Goal: Task Accomplishment & Management: Use online tool/utility

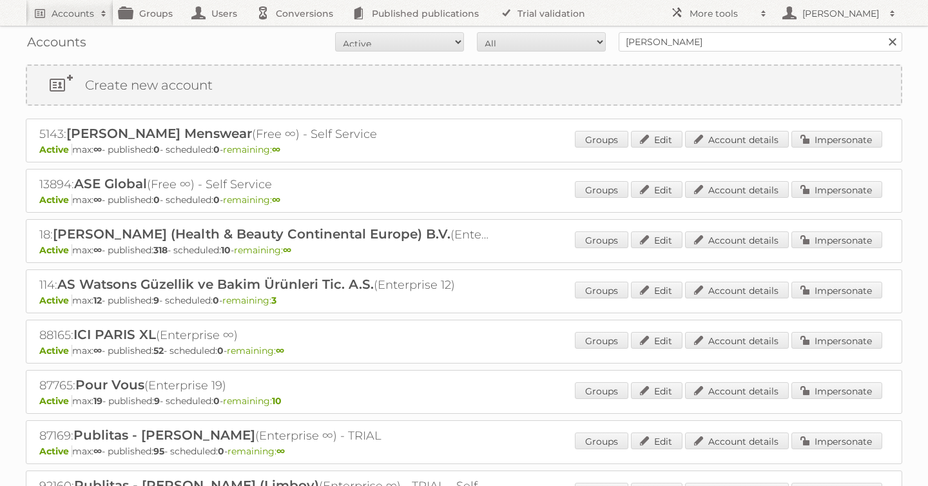
type input "[PERSON_NAME]"
click at [882, 32] on input "Search" at bounding box center [891, 41] width 19 height 19
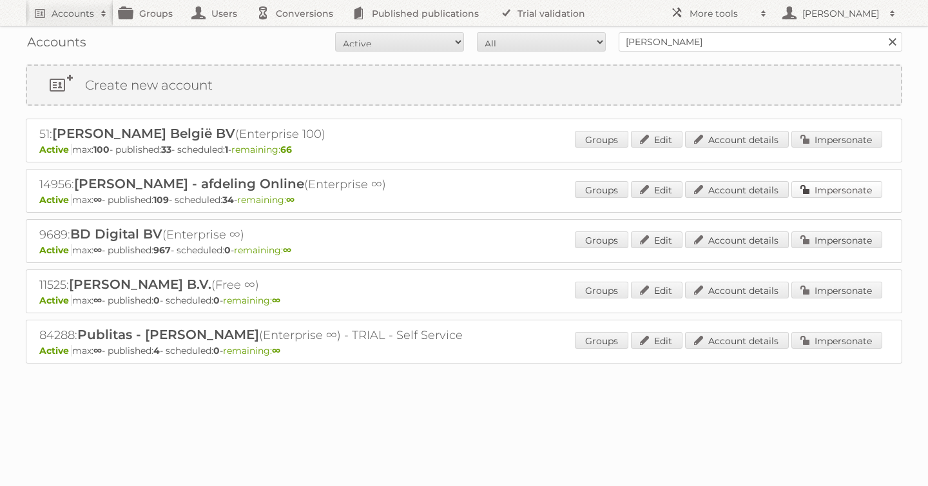
click at [836, 186] on link "Impersonate" at bounding box center [836, 189] width 91 height 17
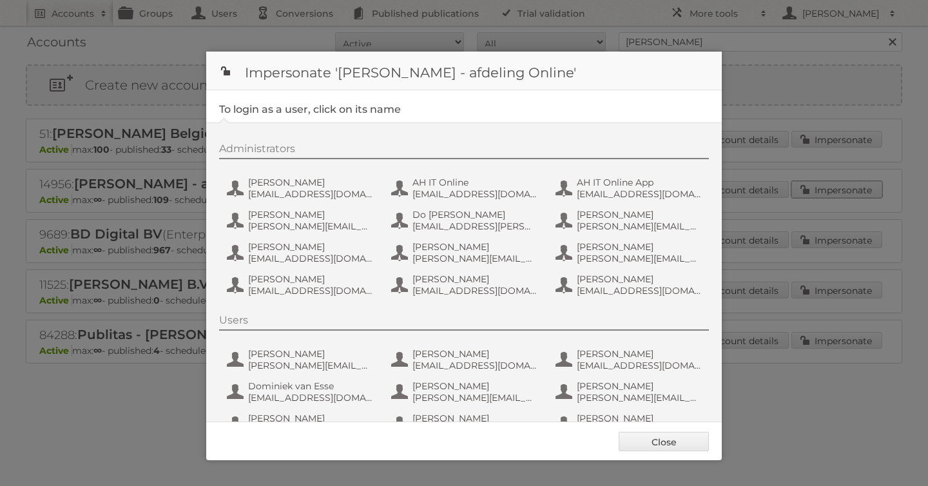
scroll to position [97, 0]
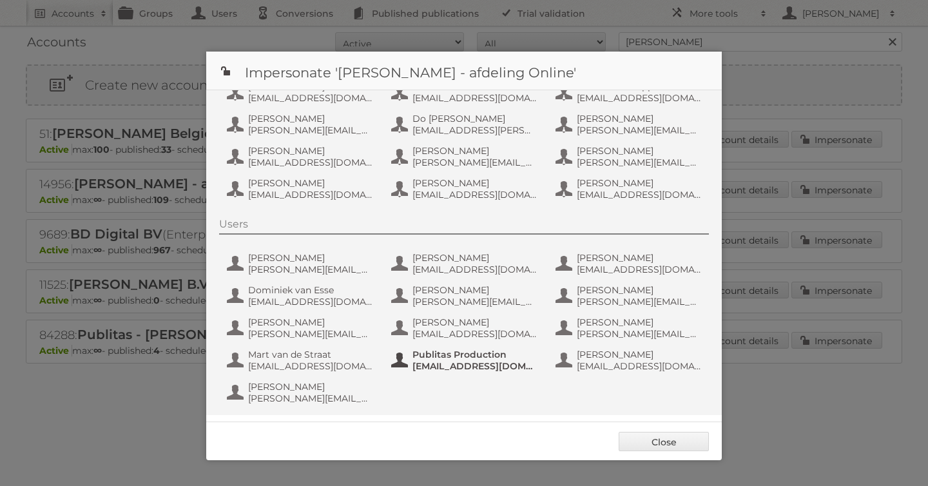
click at [459, 367] on span "[EMAIL_ADDRESS][DOMAIN_NAME]" at bounding box center [474, 366] width 125 height 12
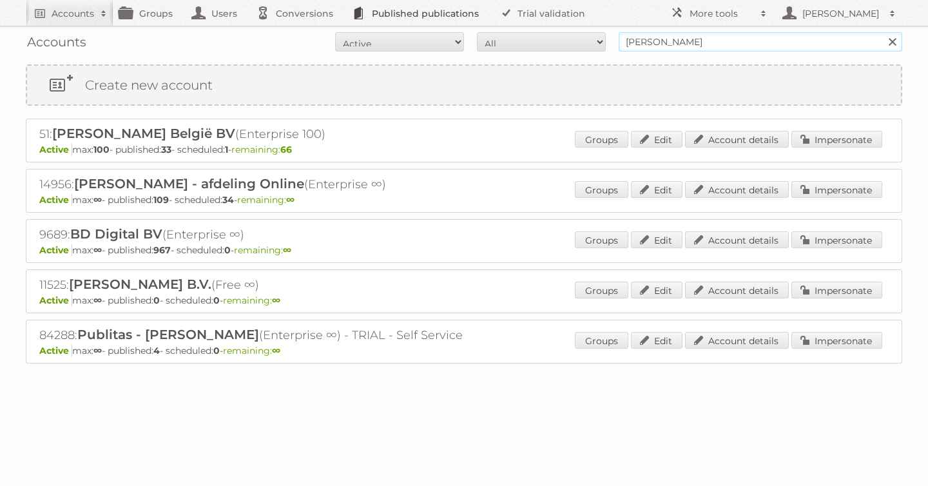
drag, startPoint x: 697, startPoint y: 41, endPoint x: 483, endPoint y: 21, distance: 214.8
click at [483, 21] on body "Accounts Search Advanced Search Create new account Groups Users Conversions Pub…" at bounding box center [464, 243] width 928 height 486
type input "tfg media"
click at [882, 32] on input "Search" at bounding box center [891, 41] width 19 height 19
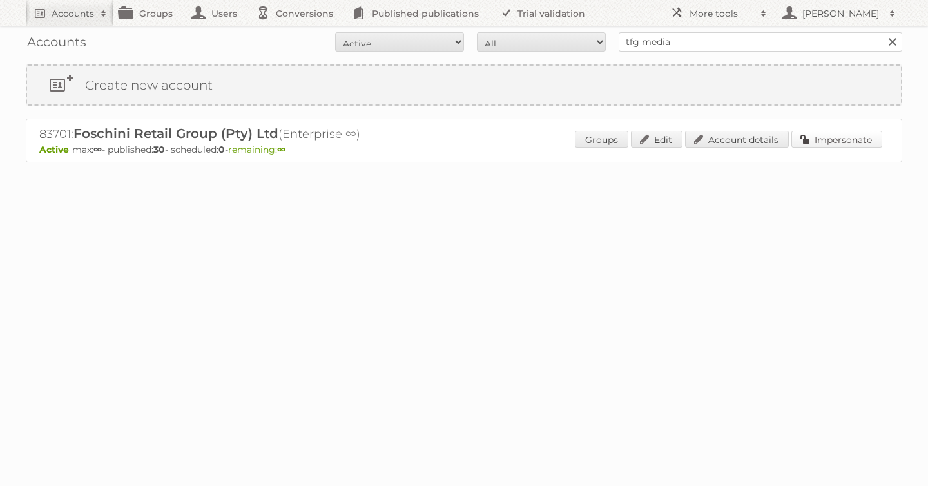
click at [823, 144] on link "Impersonate" at bounding box center [836, 139] width 91 height 17
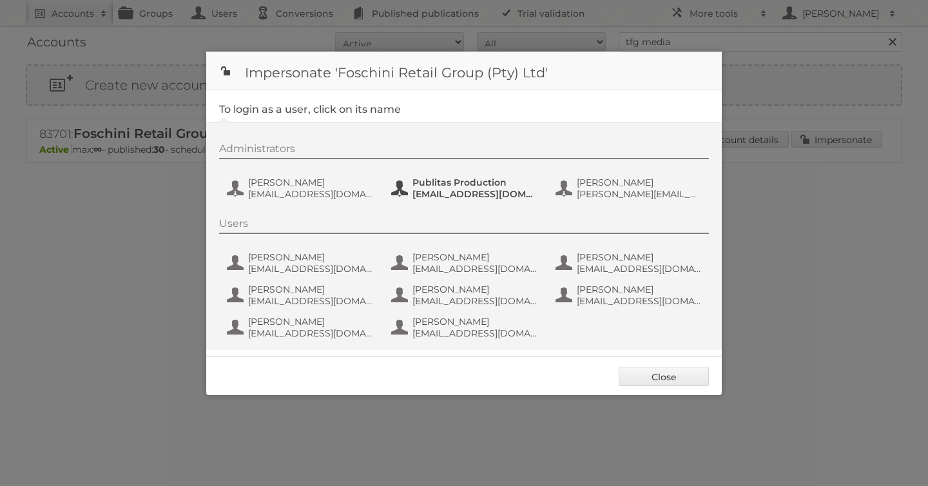
click at [461, 177] on span "Publitas Production" at bounding box center [474, 183] width 125 height 12
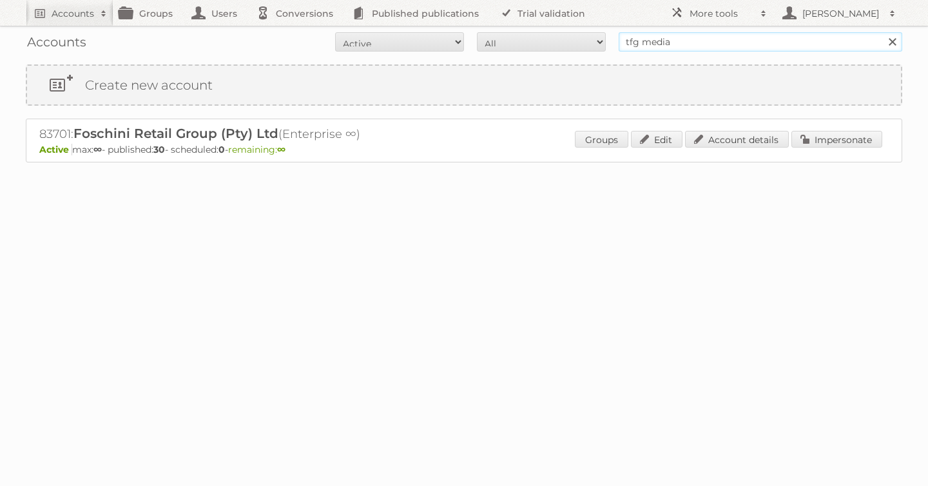
drag, startPoint x: 673, startPoint y: 43, endPoint x: 482, endPoint y: -9, distance: 197.7
click at [482, 0] on html "Accounts Search Advanced Search Create new account Groups Users Conversions Pub…" at bounding box center [464, 243] width 928 height 486
type input "lidl be"
click at [882, 32] on input "Search" at bounding box center [891, 41] width 19 height 19
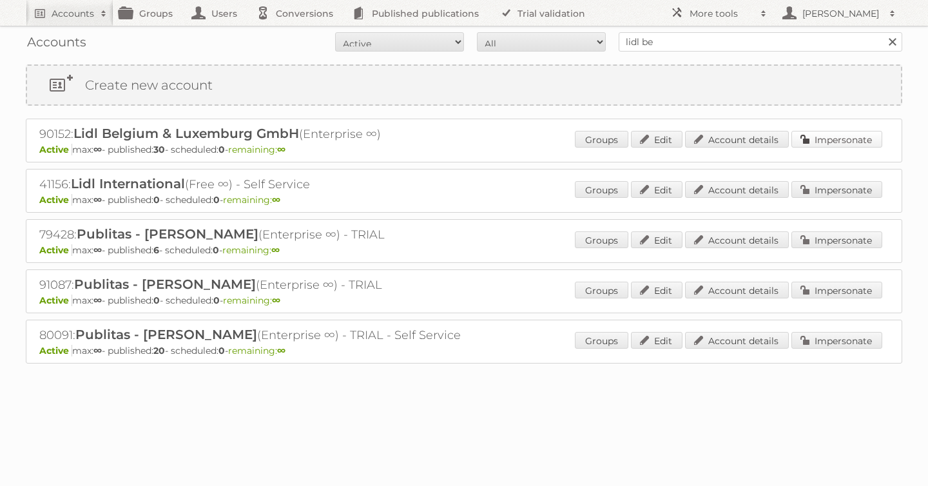
click at [812, 145] on link "Impersonate" at bounding box center [836, 139] width 91 height 17
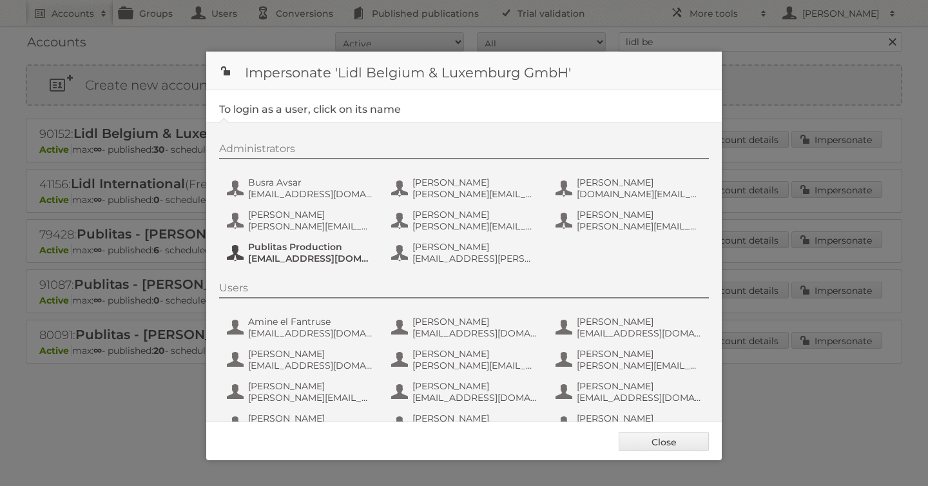
click at [293, 261] on span "fs+LidlBE@publitas.com" at bounding box center [310, 259] width 125 height 12
